Goal: Communication & Community: Answer question/provide support

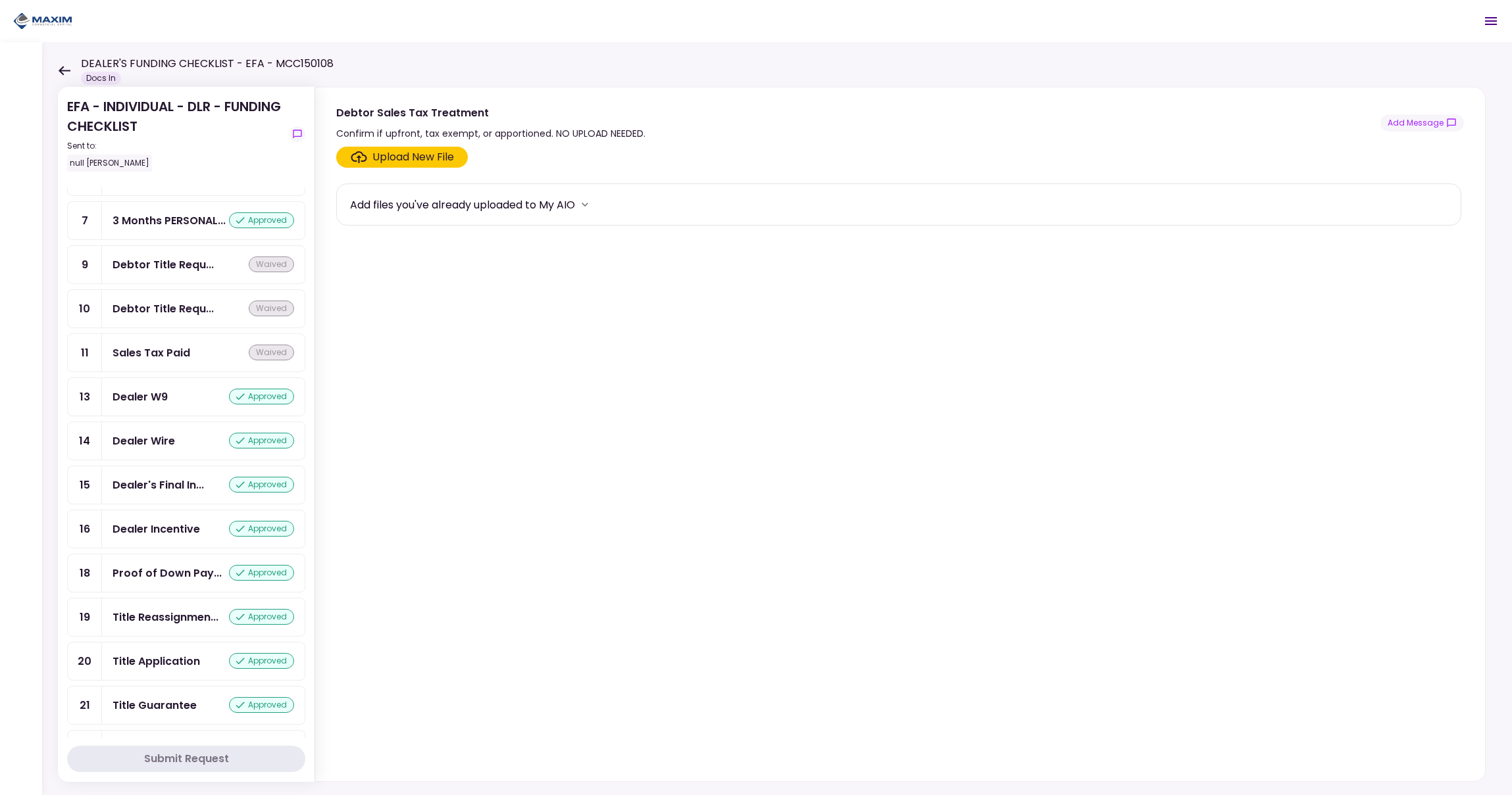
scroll to position [803, 0]
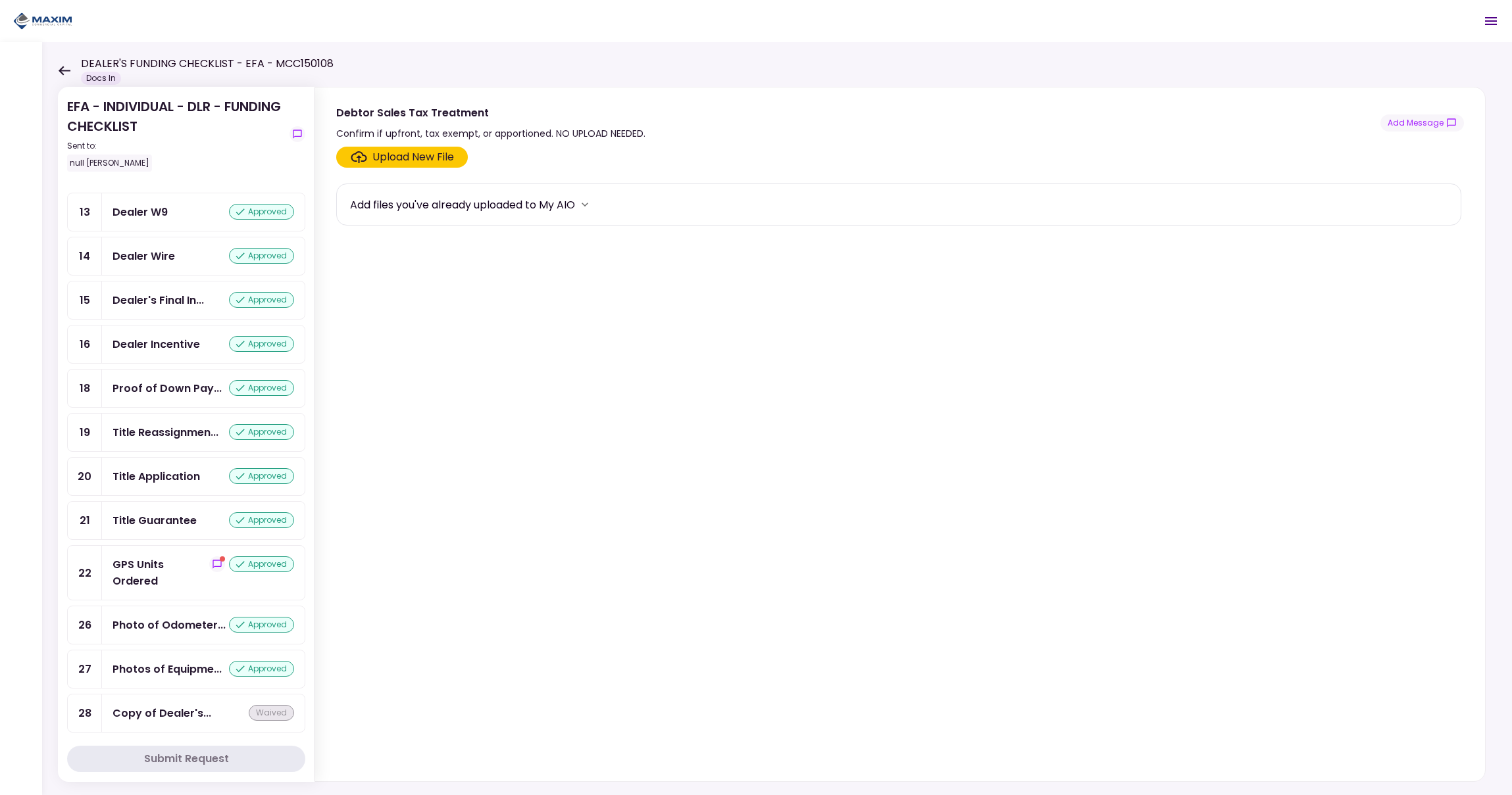
click at [167, 572] on div "GPS Units Ordered" at bounding box center [161, 573] width 97 height 33
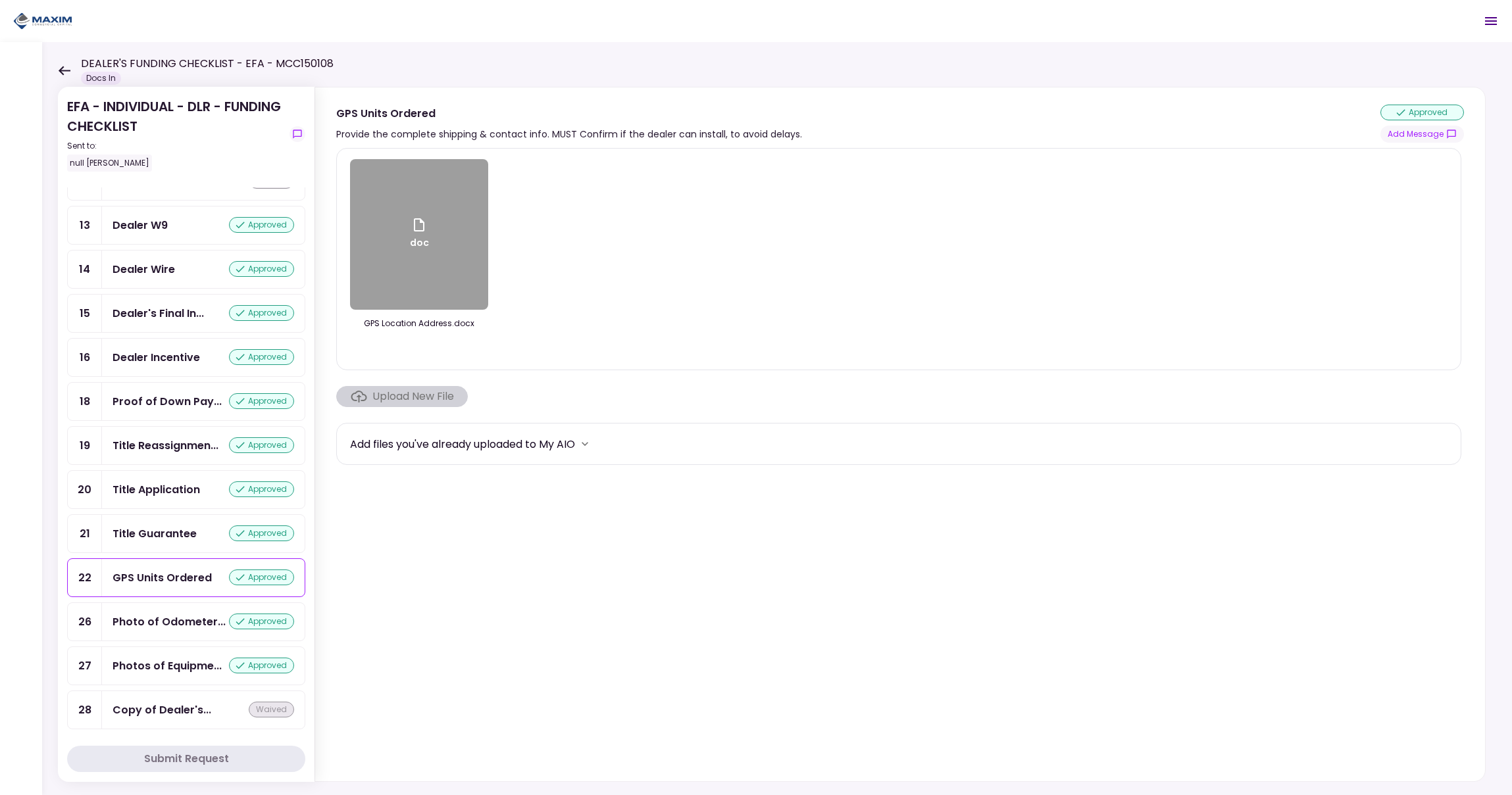
scroll to position [803, 0]
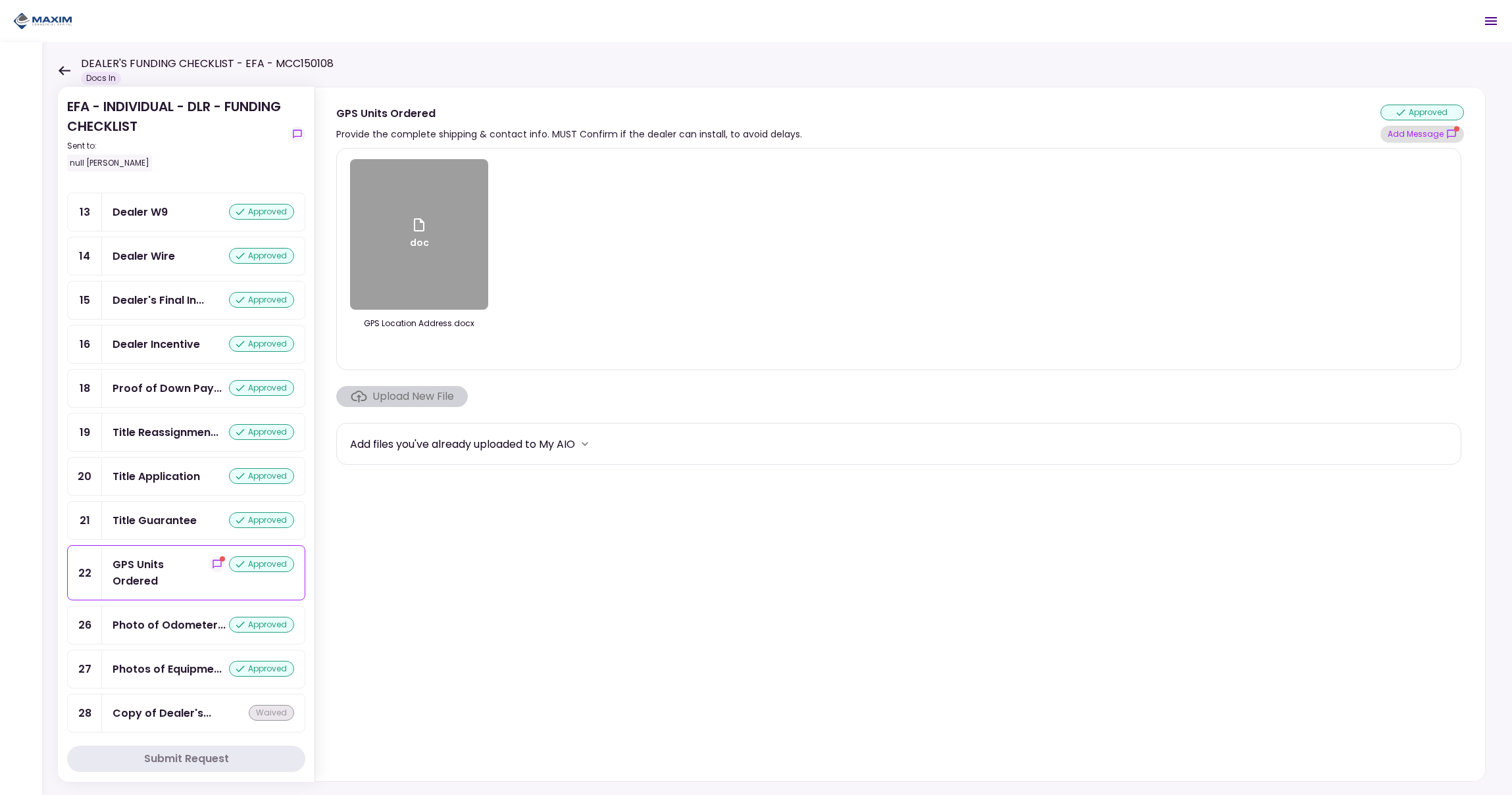
click at [1415, 134] on button "Add Message" at bounding box center [1422, 134] width 83 height 17
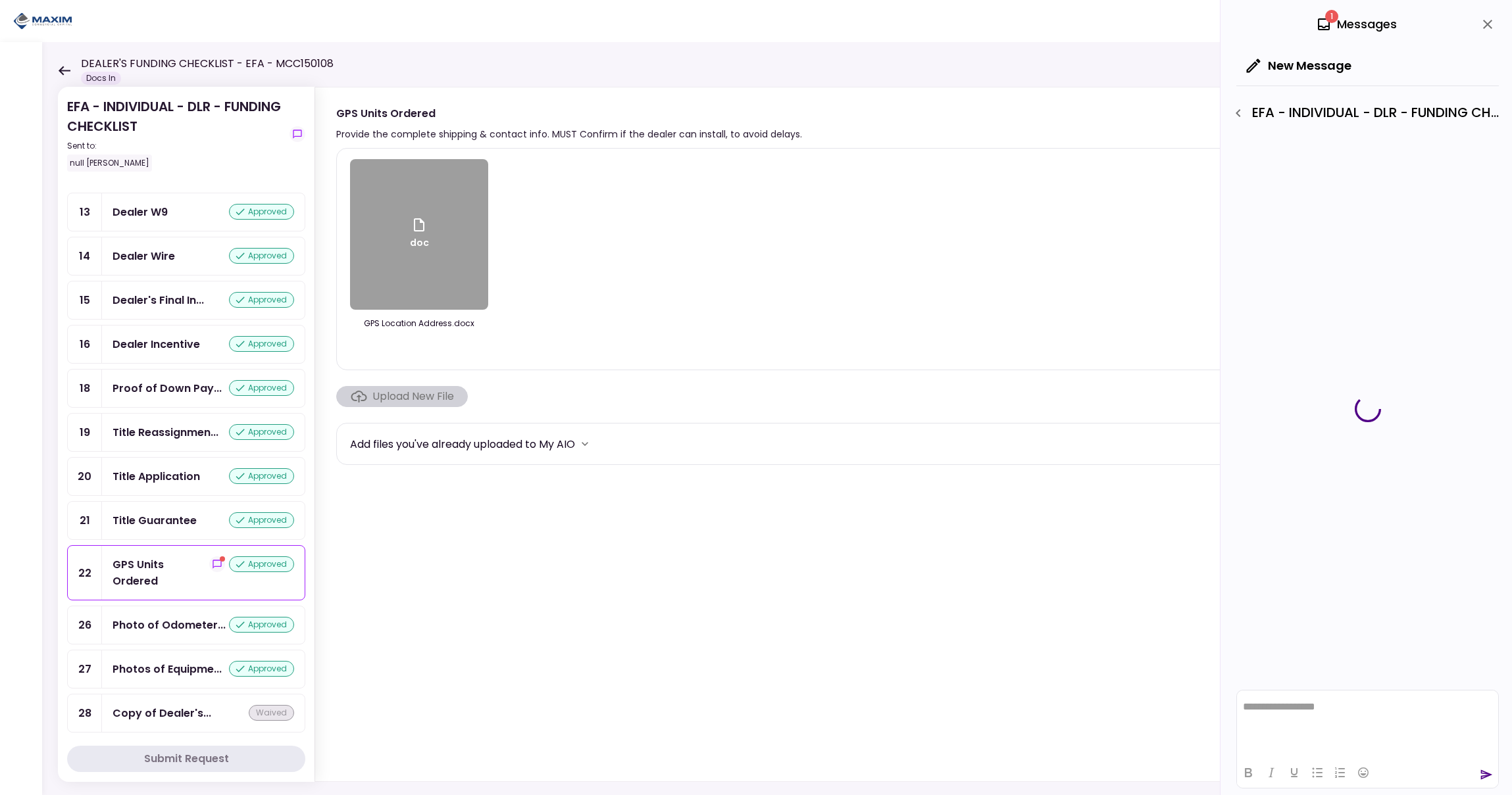
scroll to position [790, 0]
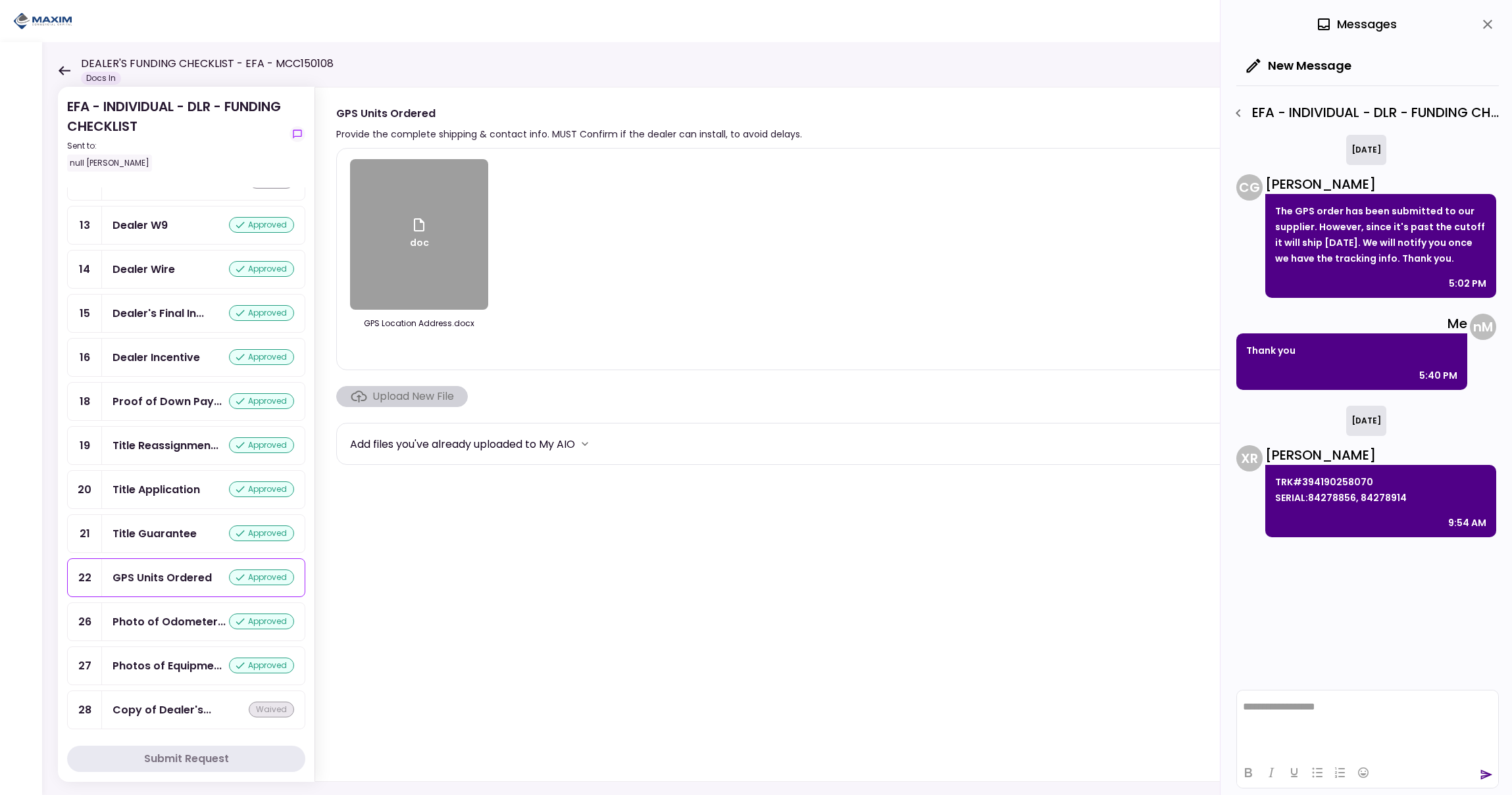
click at [1314, 716] on html "**********" at bounding box center [1368, 708] width 262 height 34
click at [1485, 773] on icon "send" at bounding box center [1486, 775] width 13 height 13
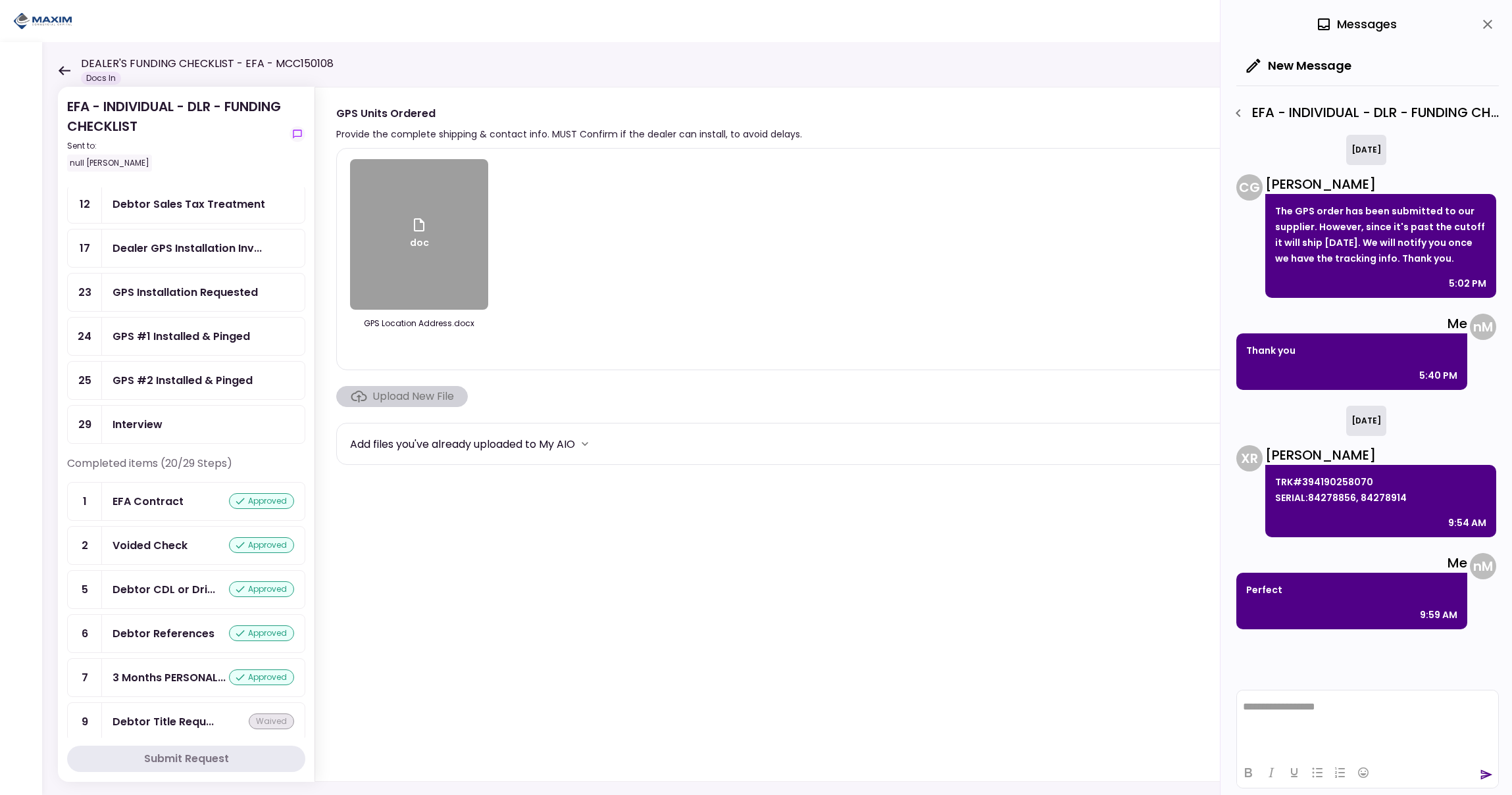
scroll to position [0, 0]
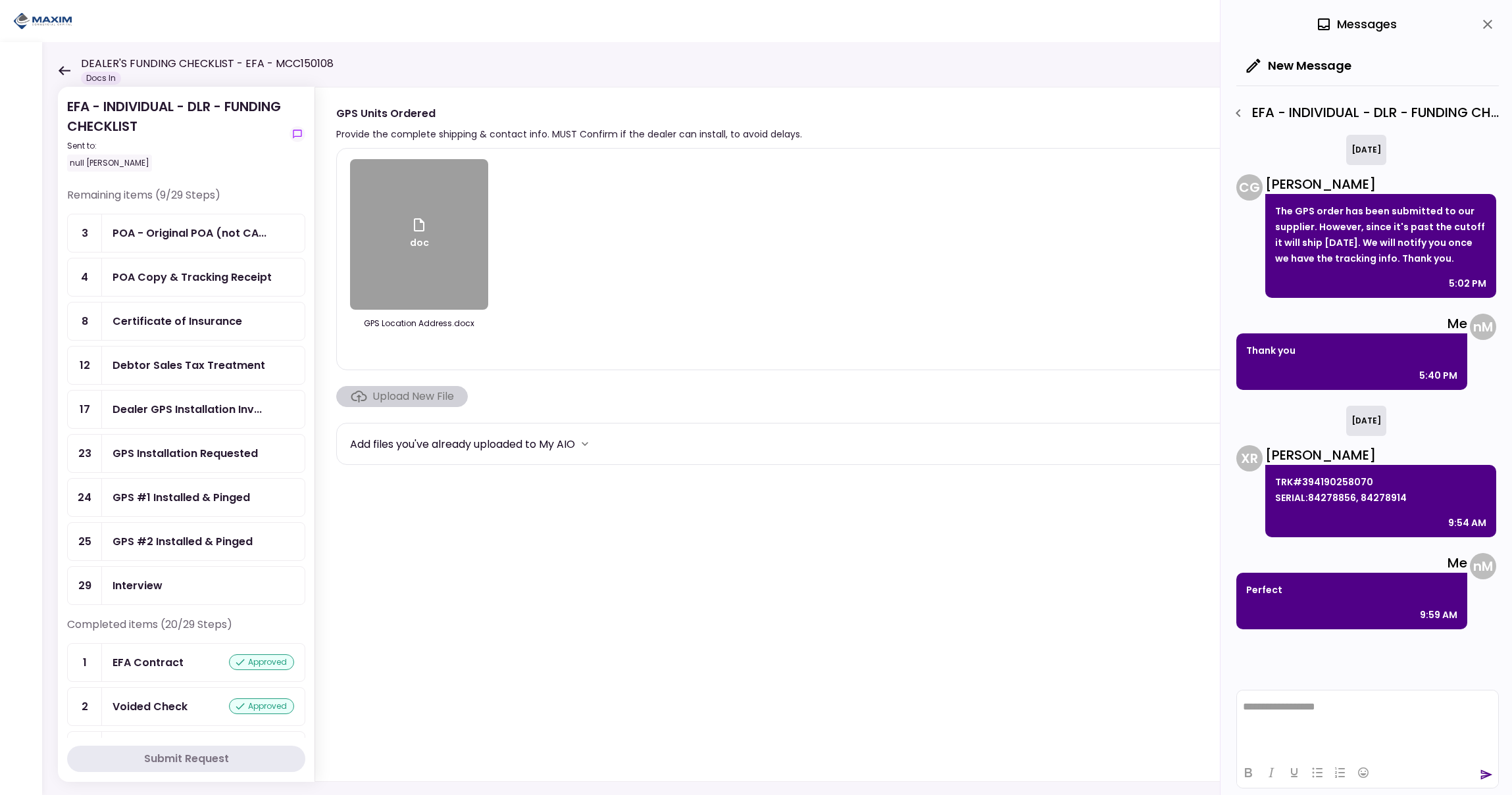
click at [1489, 24] on icon "close" at bounding box center [1488, 25] width 16 height 16
